Goal: Information Seeking & Learning: Learn about a topic

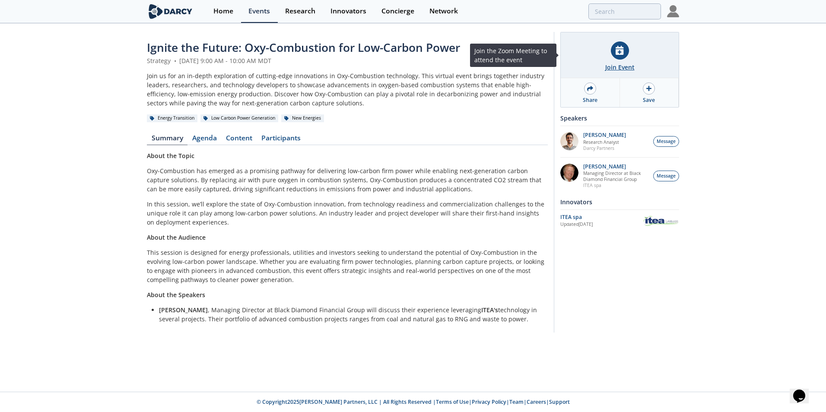
click at [632, 64] on div "Join Event" at bounding box center [619, 67] width 29 height 9
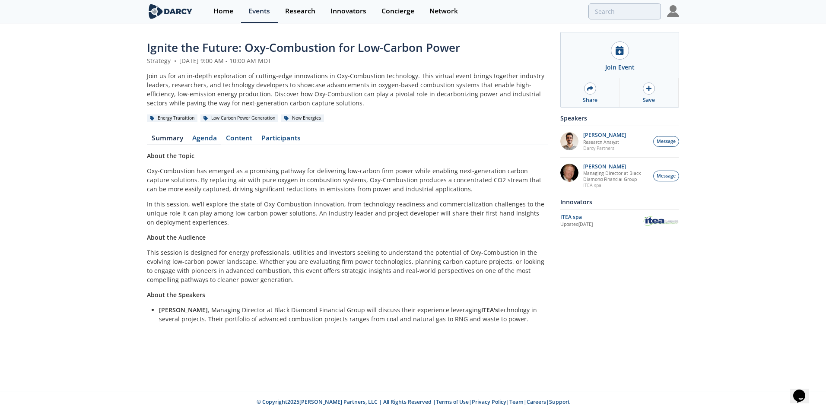
click at [203, 137] on link "Agenda" at bounding box center [204, 140] width 34 height 10
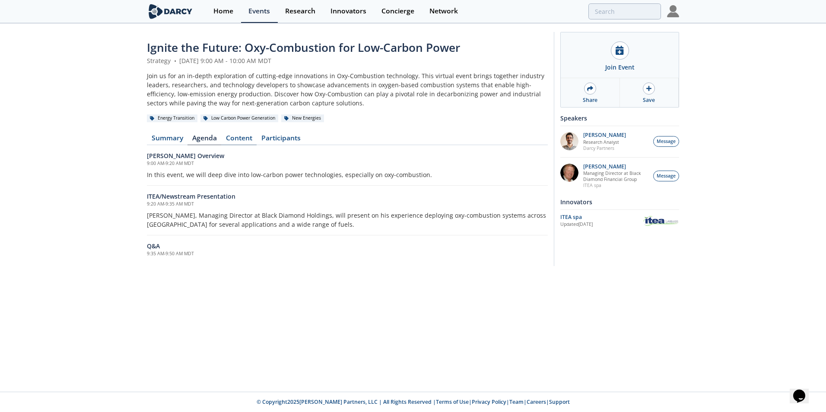
click at [234, 136] on link "Content" at bounding box center [238, 140] width 35 height 10
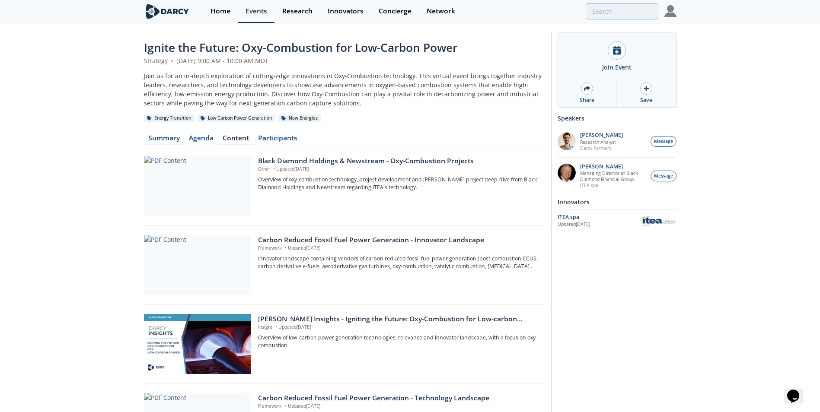
click at [169, 136] on link "Summary" at bounding box center [164, 140] width 41 height 10
